Goal: Find specific page/section: Find specific page/section

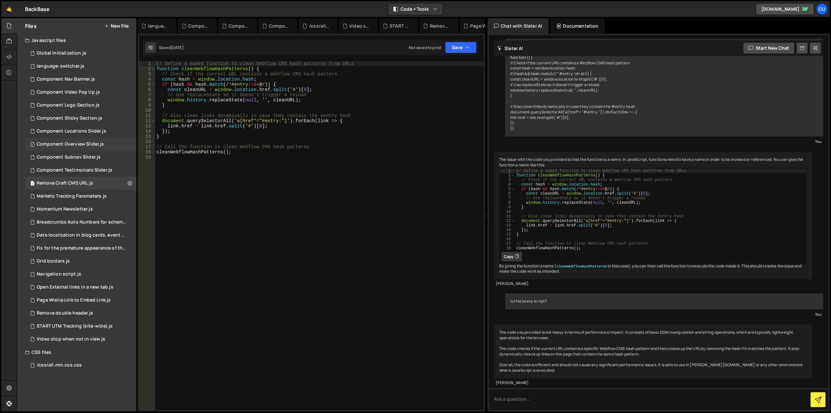
scroll to position [253, 0]
click at [75, 327] on div "START UTM Tracking (site-wide).js" at bounding box center [75, 326] width 76 height 6
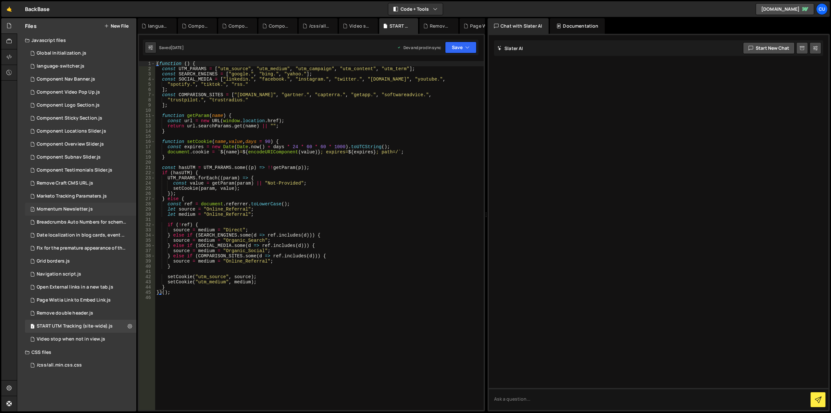
click at [70, 210] on div "Momentum Newsletter.js" at bounding box center [65, 209] width 56 height 6
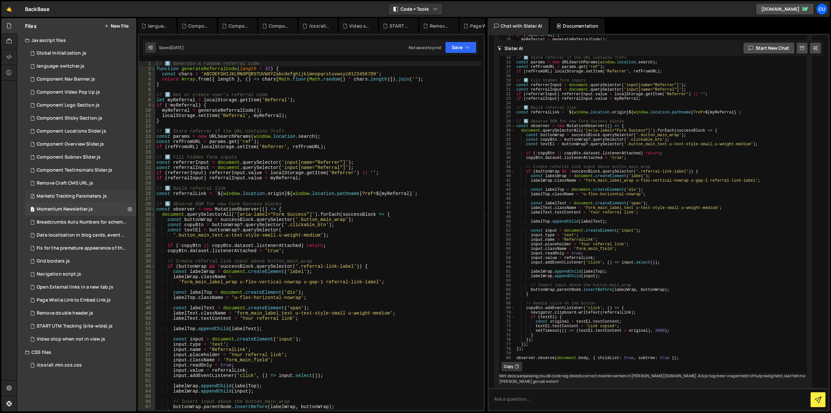
click at [67, 197] on div "Marketo Tracking Paramaters.js" at bounding box center [72, 196] width 70 height 6
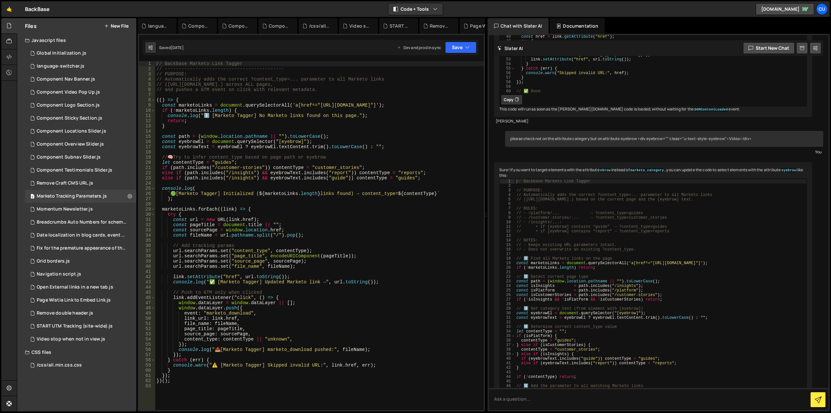
scroll to position [767, 0]
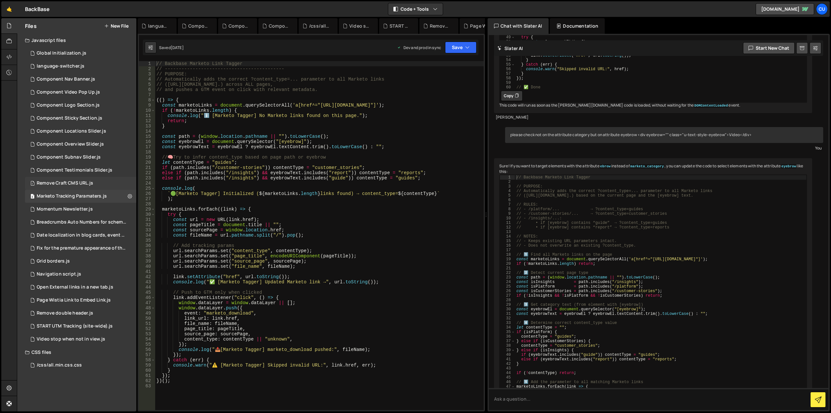
click at [70, 184] on div "Remove Craft CMS URL.js" at bounding box center [65, 183] width 56 height 6
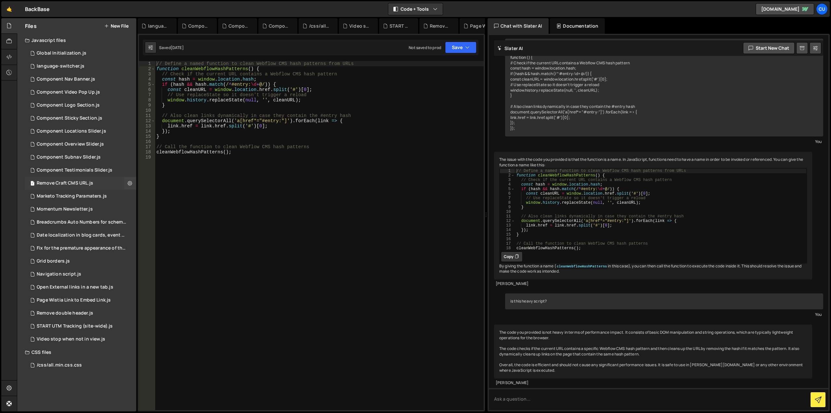
scroll to position [253, 0]
